Goal: Information Seeking & Learning: Learn about a topic

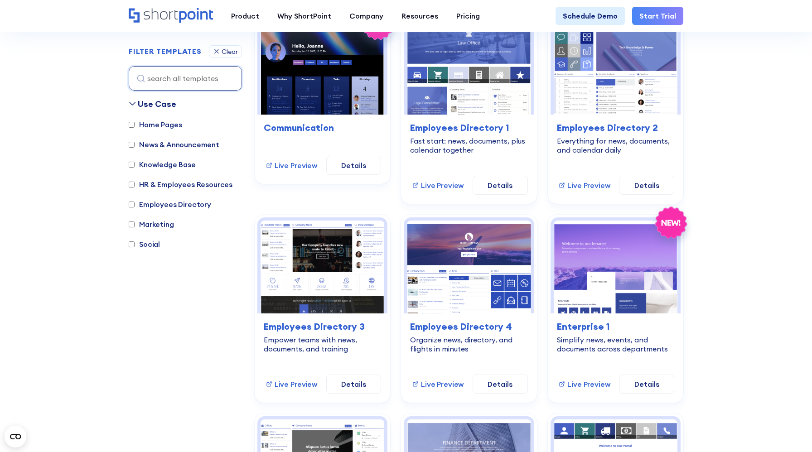
scroll to position [292, 0]
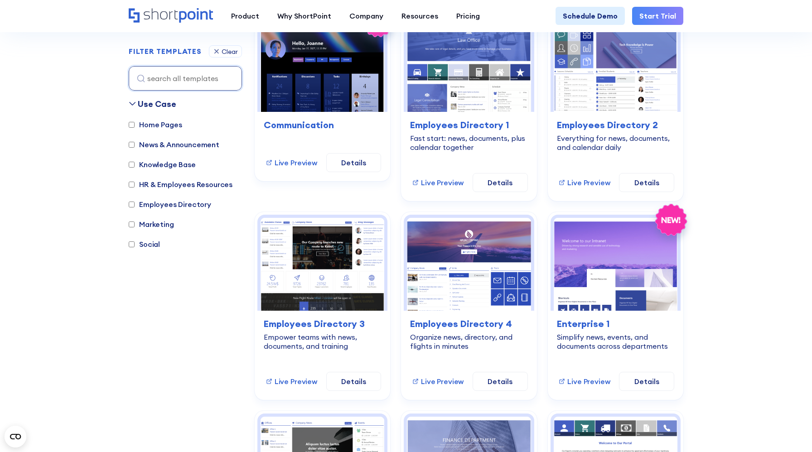
click at [205, 146] on label "News & Announcement" at bounding box center [174, 144] width 91 height 11
click at [135, 146] on input "News & Announcement" at bounding box center [132, 145] width 6 height 6
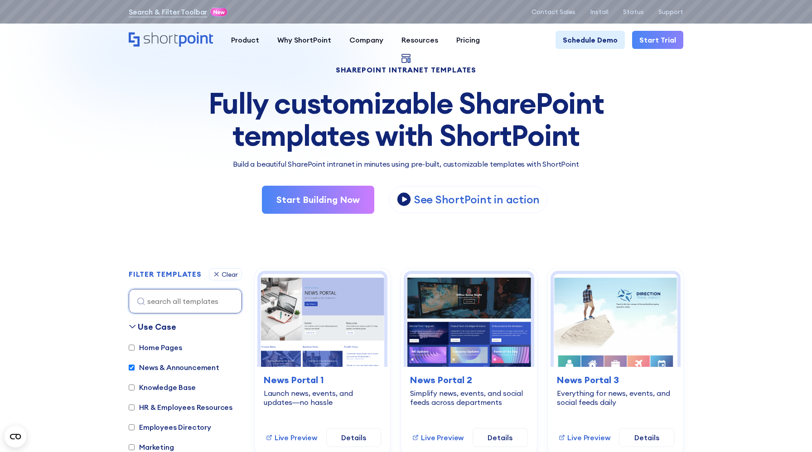
scroll to position [0, 0]
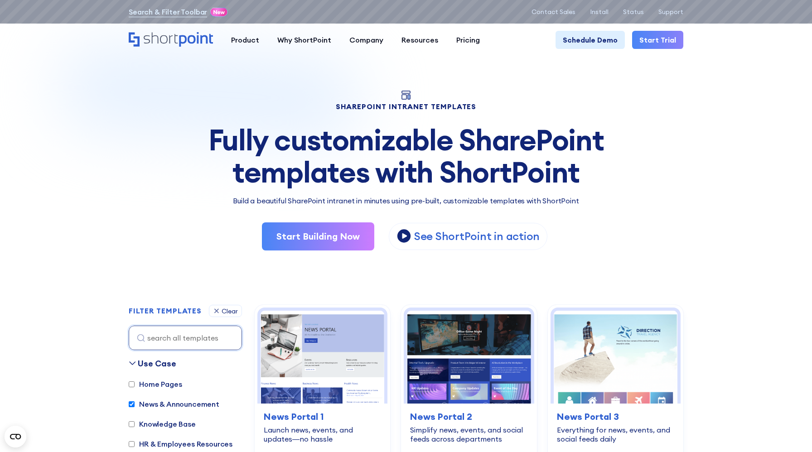
click at [155, 405] on label "News & Announcement" at bounding box center [174, 404] width 91 height 11
click at [135, 405] on input "News & Announcement" at bounding box center [132, 405] width 6 height 6
checkbox input "false"
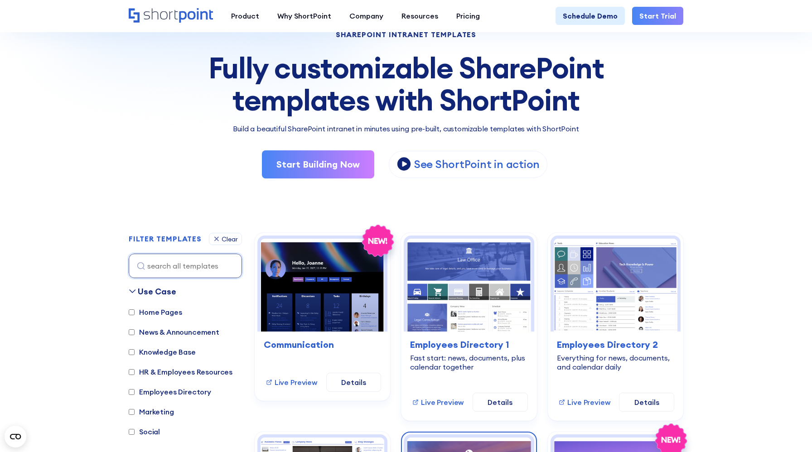
scroll to position [260, 0]
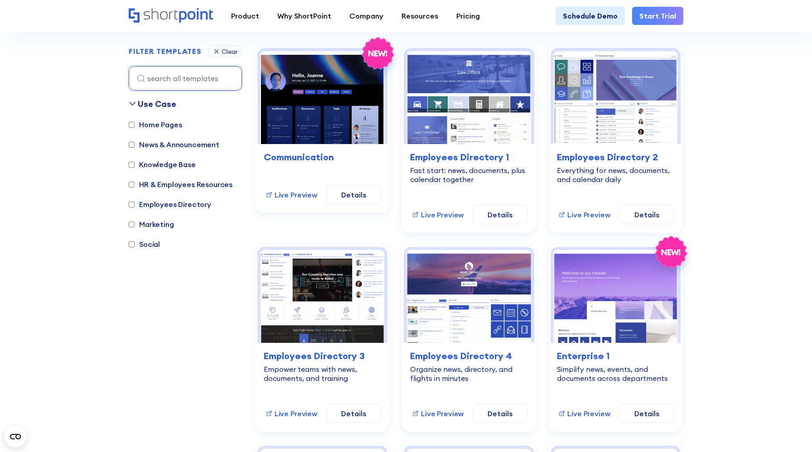
click at [753, 243] on section "SHAREPOINT INTRANET TEMPLATES Fully customizable SharePoint templates with Shor…" at bounding box center [406, 203] width 812 height 891
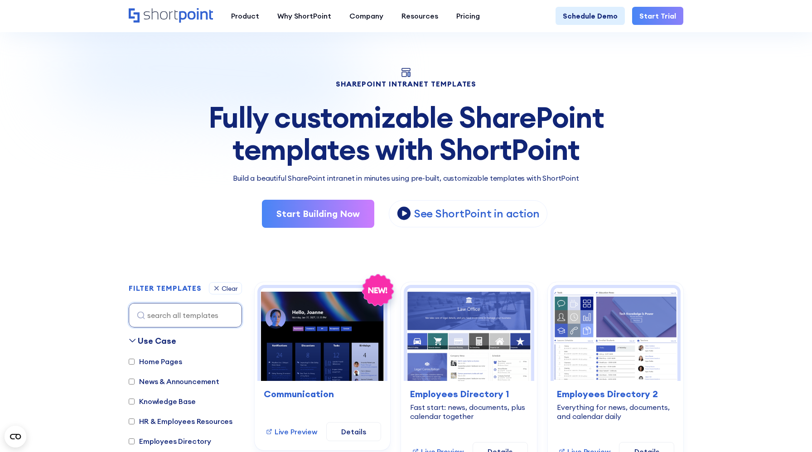
scroll to position [207, 0]
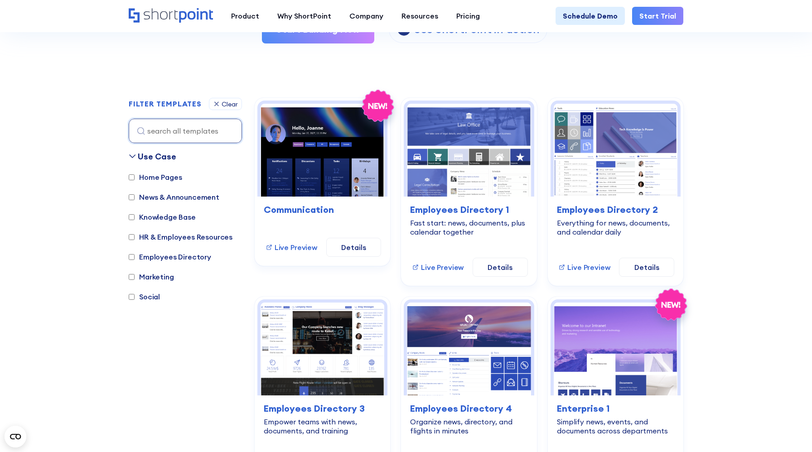
click at [153, 294] on label "Social" at bounding box center [144, 296] width 31 height 11
click at [135, 294] on input "Social" at bounding box center [132, 297] width 6 height 6
checkbox input "true"
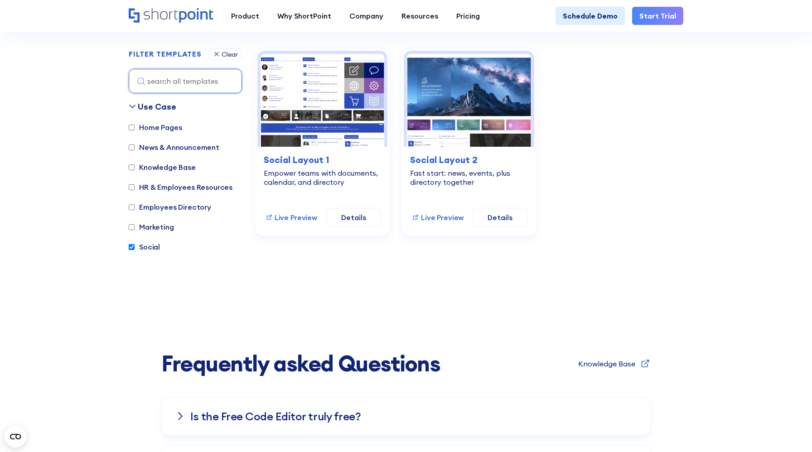
scroll to position [260, 0]
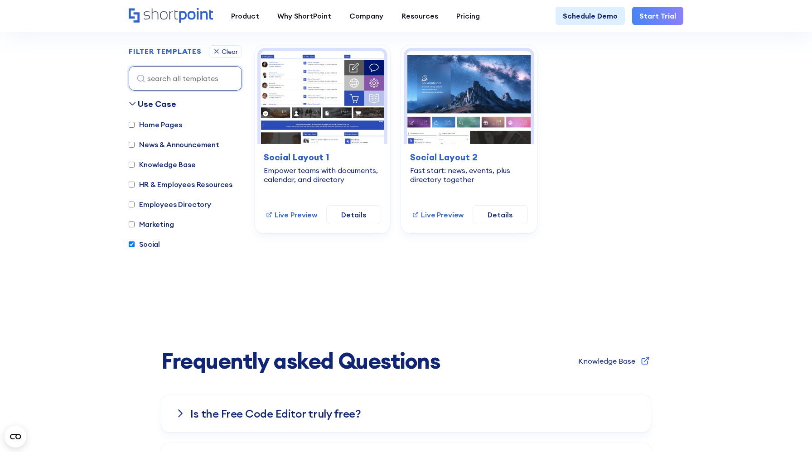
click at [134, 223] on input "Marketing" at bounding box center [132, 225] width 6 height 6
checkbox input "true"
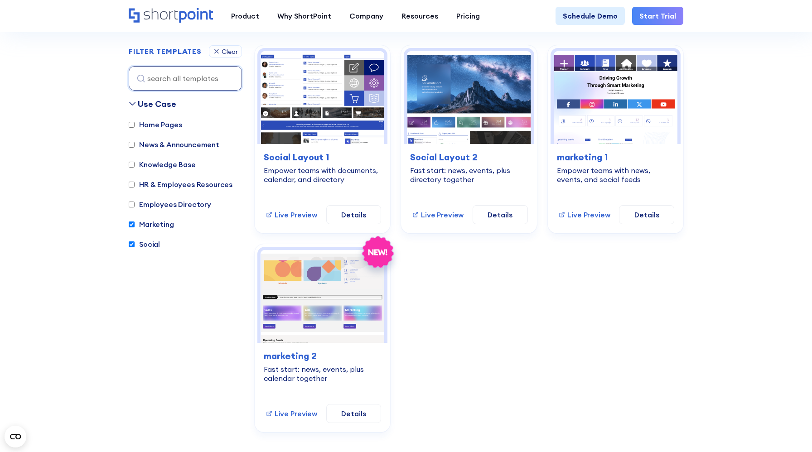
click at [140, 244] on label "Social" at bounding box center [144, 244] width 31 height 11
click at [135, 244] on input "Social" at bounding box center [132, 245] width 6 height 6
checkbox input "false"
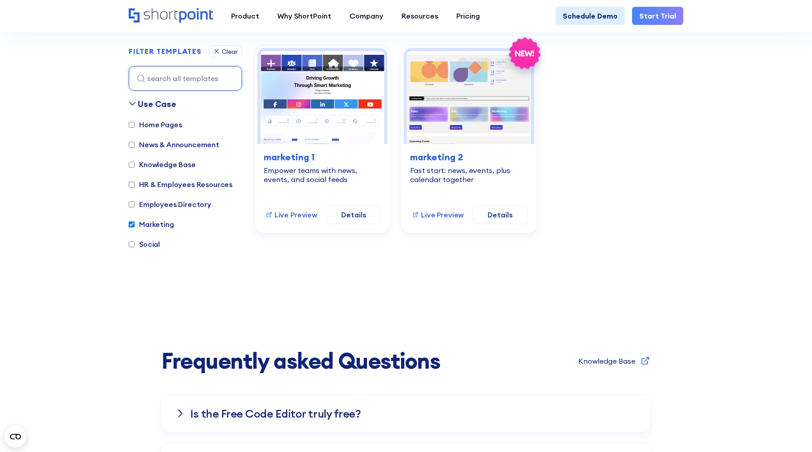
click at [198, 205] on label "Employees Directory" at bounding box center [170, 204] width 82 height 11
click at [135, 205] on input "Employees Directory" at bounding box center [132, 205] width 6 height 6
checkbox input "true"
click at [159, 225] on label "Marketing" at bounding box center [151, 224] width 45 height 11
click at [135, 225] on input "Marketing" at bounding box center [132, 225] width 6 height 6
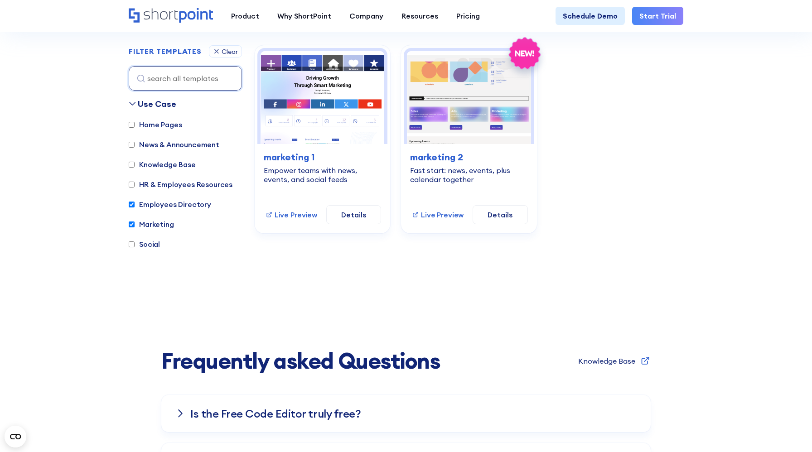
checkbox input "false"
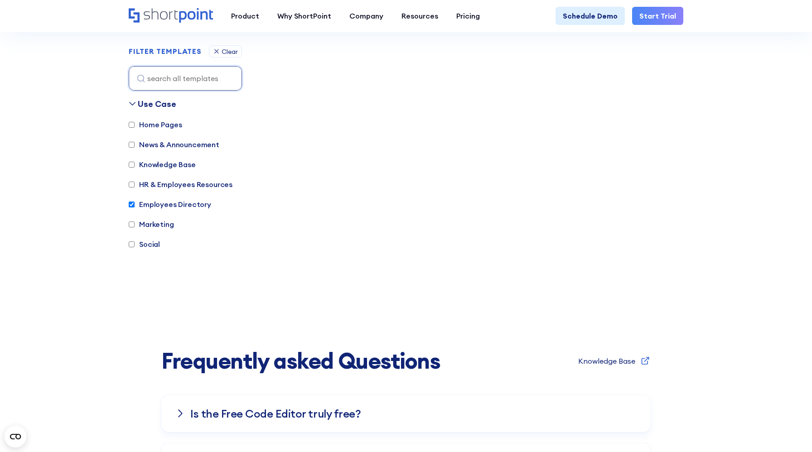
click at [166, 203] on label "Employees Directory" at bounding box center [170, 204] width 82 height 11
click at [135, 203] on input "Employees Directory" at bounding box center [132, 205] width 6 height 6
checkbox input "false"
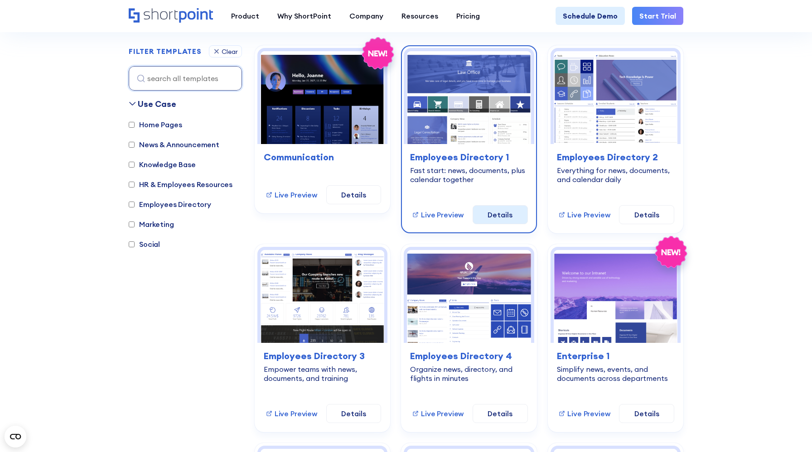
click at [495, 216] on link "Details" at bounding box center [500, 214] width 55 height 19
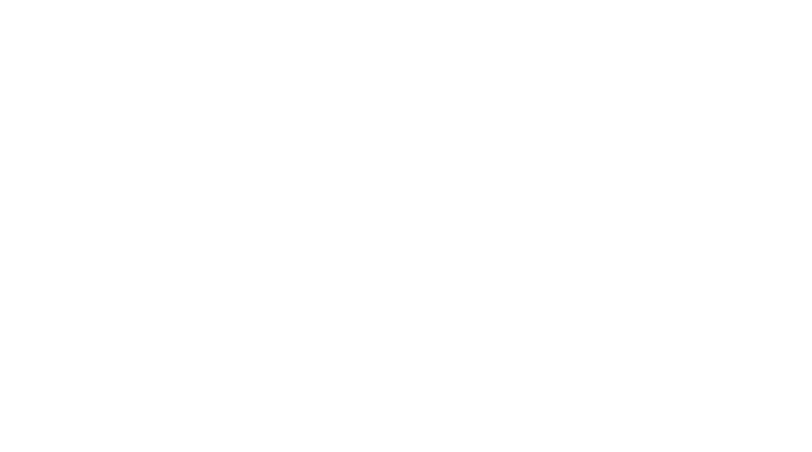
click at [20, 32] on div "Product works with SharePoint Microsoft Teams SAP Explore Templates Elements In…" at bounding box center [406, 40] width 812 height 33
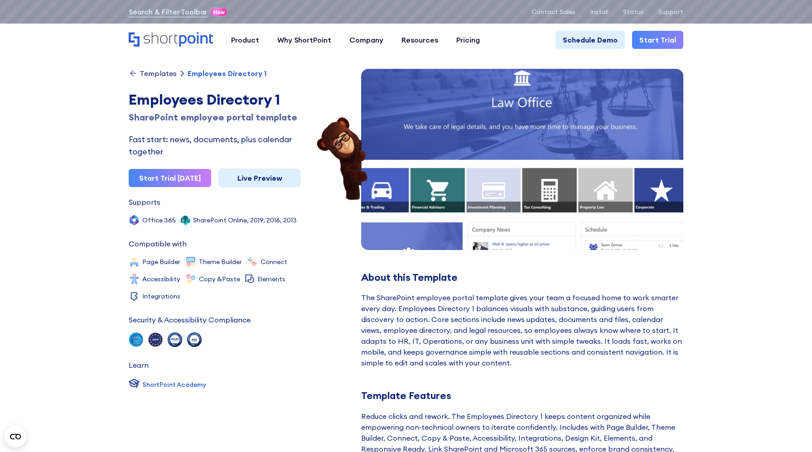
click at [263, 181] on link "Live Preview" at bounding box center [259, 178] width 82 height 19
